Goal: Task Accomplishment & Management: Use online tool/utility

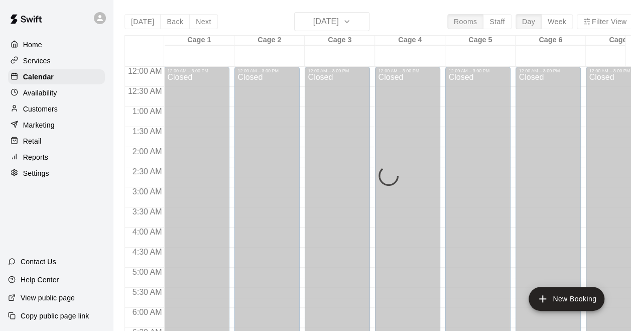
scroll to position [688, 0]
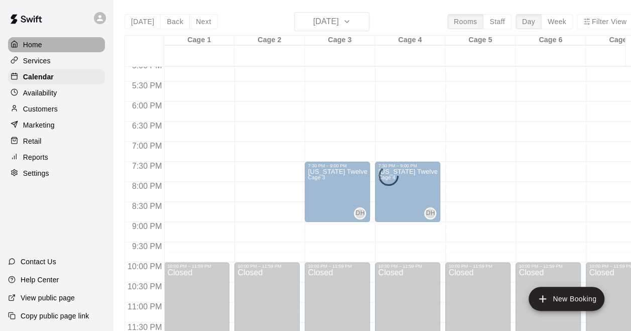
click at [46, 47] on div "Home" at bounding box center [56, 44] width 97 height 15
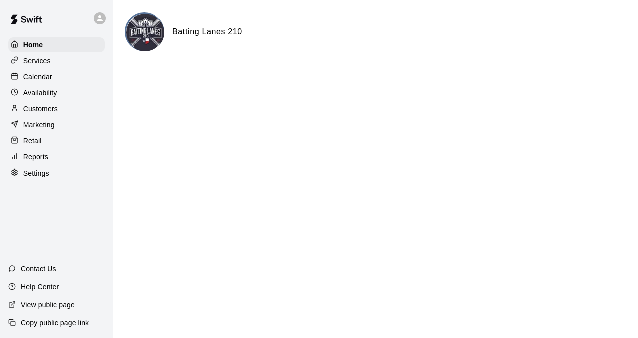
click at [58, 80] on div "Calendar" at bounding box center [56, 76] width 97 height 15
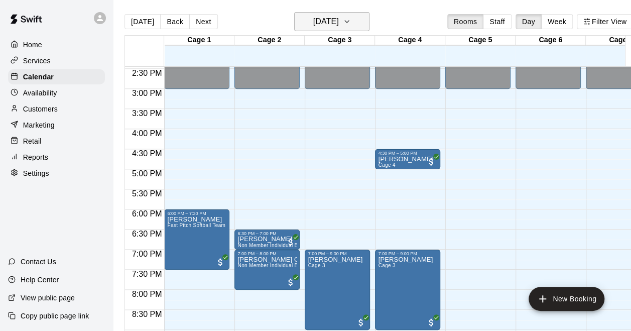
click at [339, 27] on h6 "[DATE]" at bounding box center [326, 22] width 26 height 14
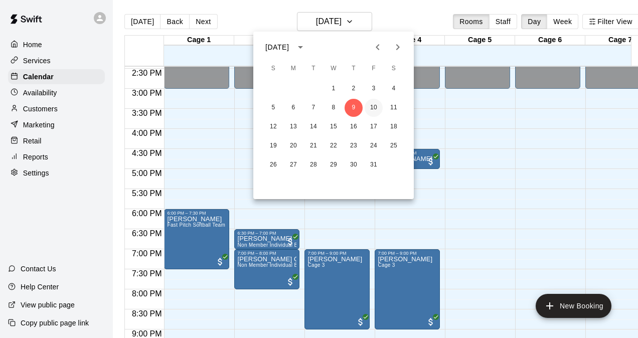
click at [374, 108] on button "10" at bounding box center [374, 108] width 18 height 18
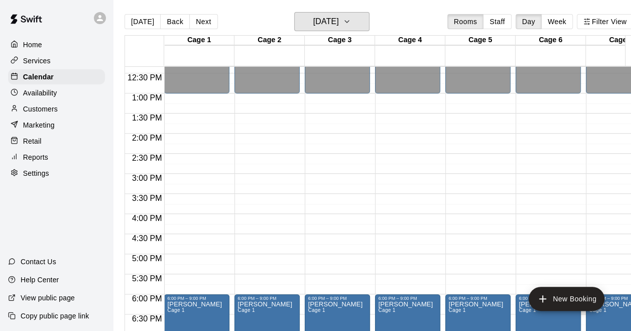
scroll to position [480, 0]
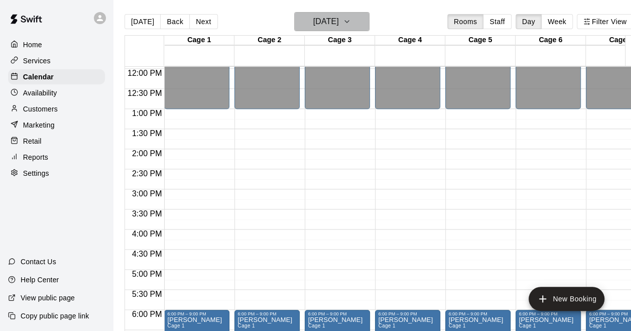
click at [339, 26] on h6 "[DATE]" at bounding box center [326, 22] width 26 height 14
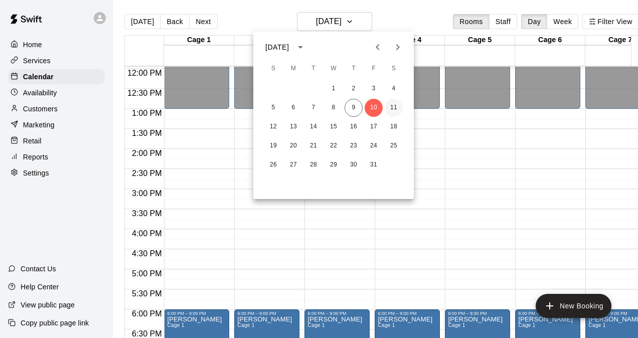
click at [396, 104] on button "11" at bounding box center [394, 108] width 18 height 18
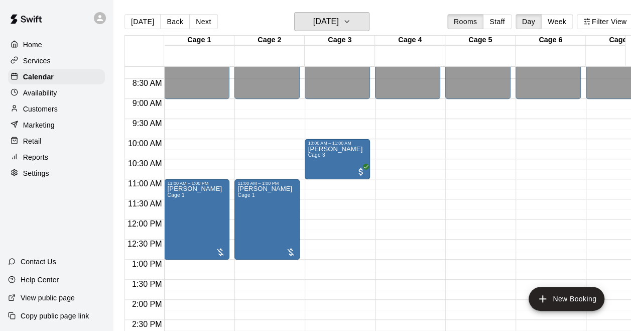
scroll to position [329, 0]
click at [329, 17] on h6 "[DATE]" at bounding box center [326, 22] width 26 height 14
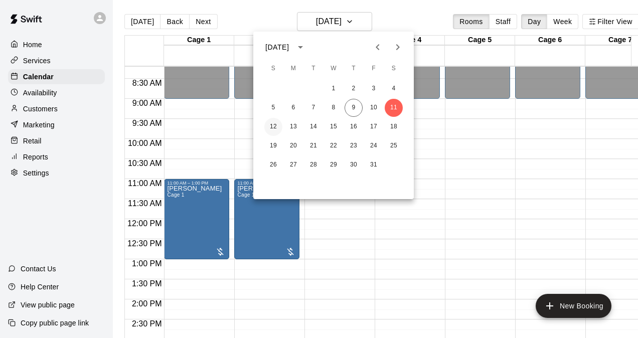
click at [278, 125] on button "12" at bounding box center [273, 127] width 18 height 18
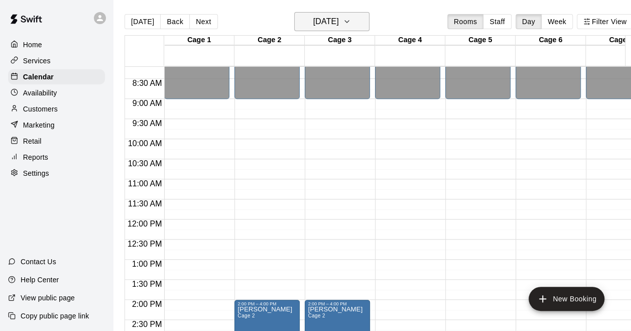
click at [328, 27] on h6 "[DATE]" at bounding box center [326, 22] width 26 height 14
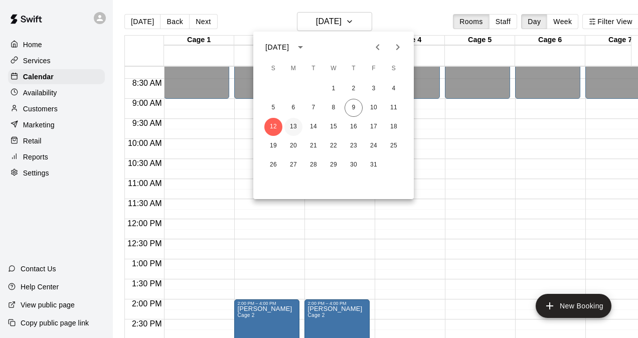
click at [298, 127] on button "13" at bounding box center [293, 127] width 18 height 18
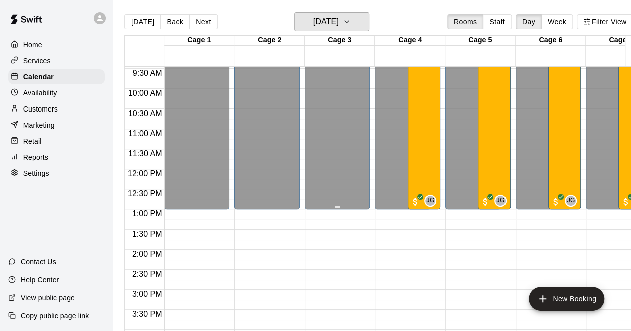
scroll to position [279, 0]
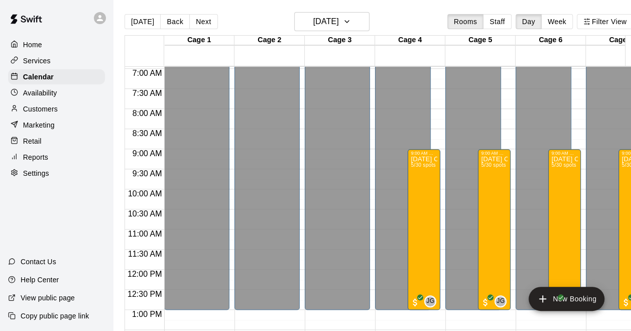
click at [51, 45] on div "Home" at bounding box center [56, 44] width 97 height 15
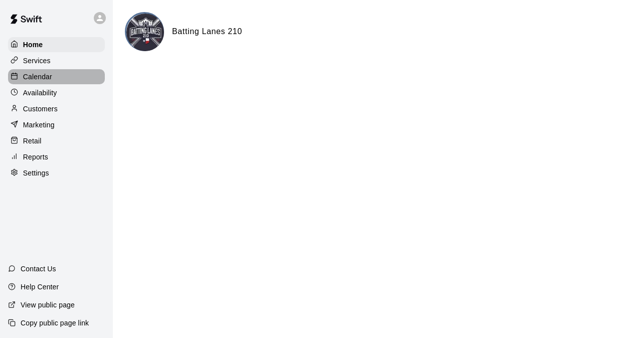
click at [62, 77] on div "Calendar" at bounding box center [56, 76] width 97 height 15
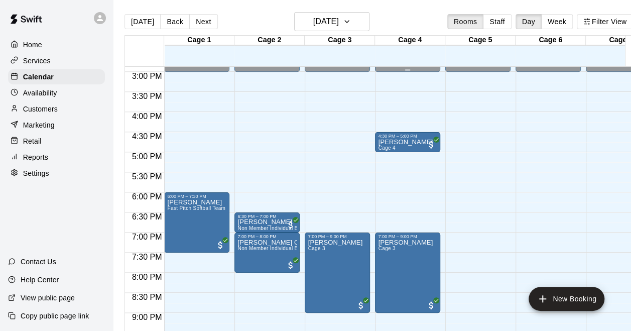
scroll to position [647, 0]
